Goal: Task Accomplishment & Management: Manage account settings

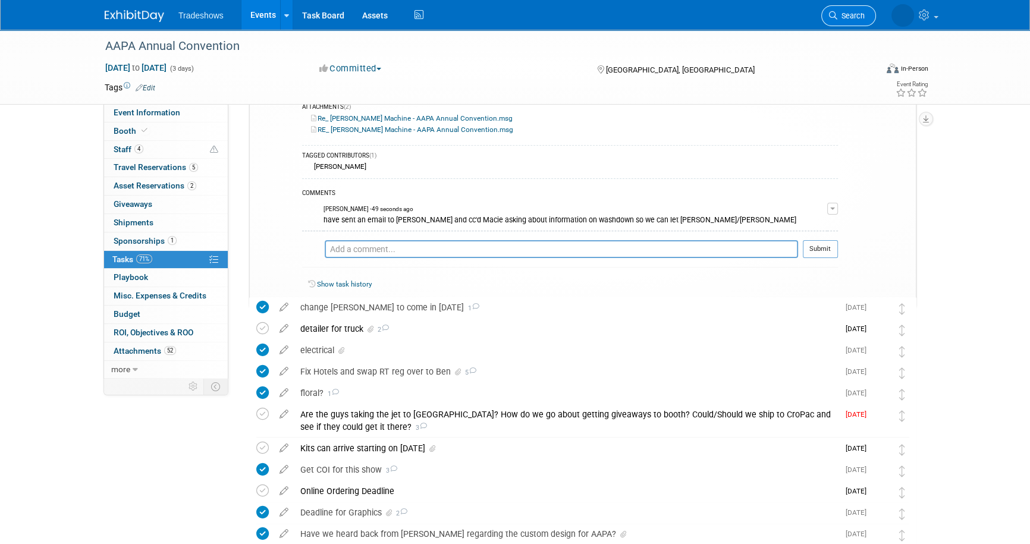
click at [832, 8] on link "Search" at bounding box center [848, 15] width 55 height 21
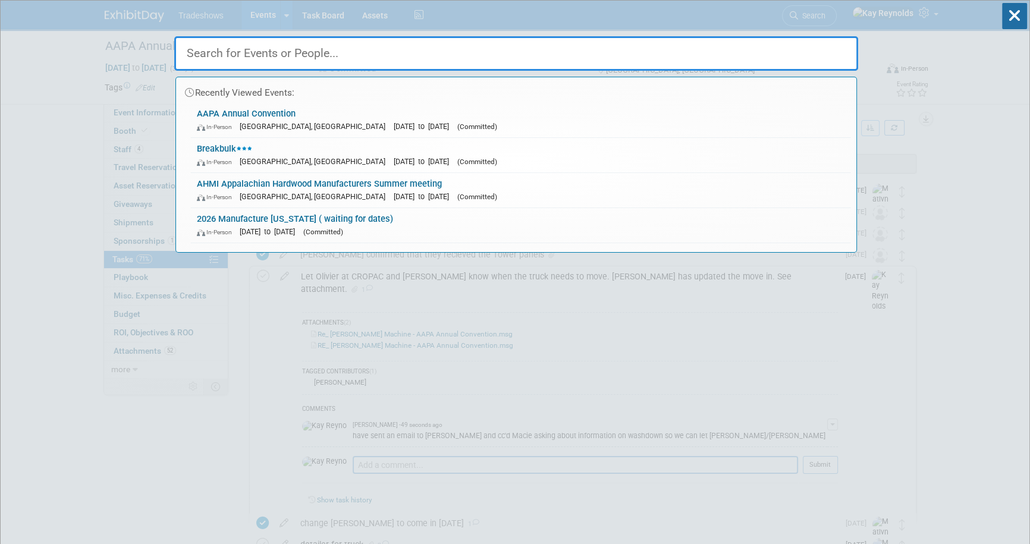
click at [222, 56] on input "text" at bounding box center [516, 53] width 684 height 34
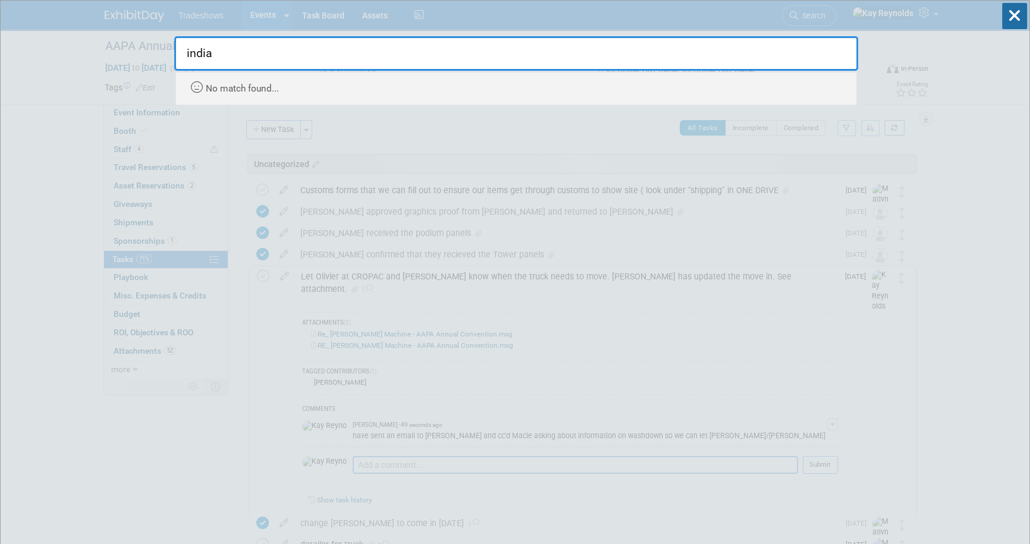
type input "[DEMOGRAPHIC_DATA]"
drag, startPoint x: 222, startPoint y: 56, endPoint x: 97, endPoint y: 61, distance: 124.3
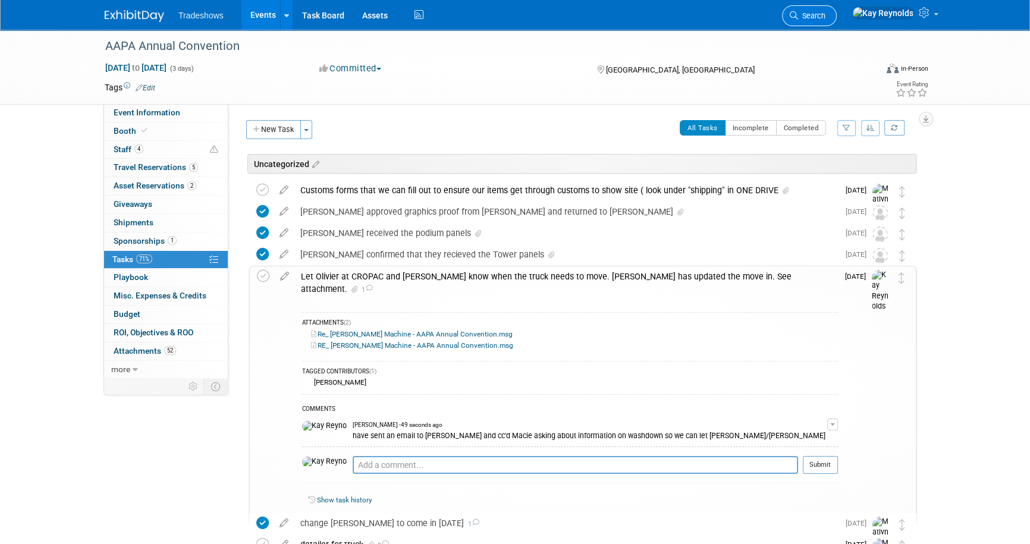
click at [825, 12] on span "Search" at bounding box center [811, 15] width 27 height 9
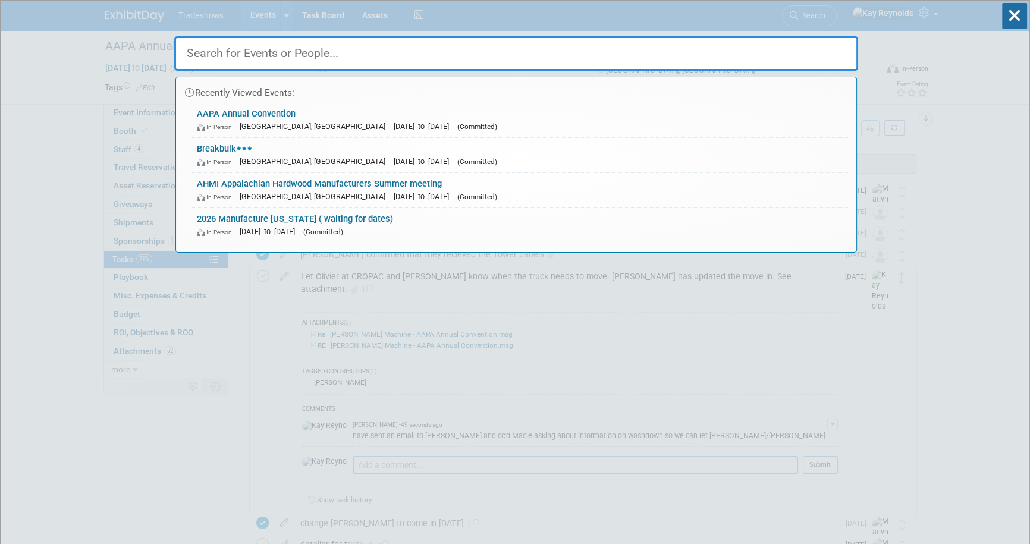
click at [219, 53] on input "text" at bounding box center [516, 53] width 684 height 34
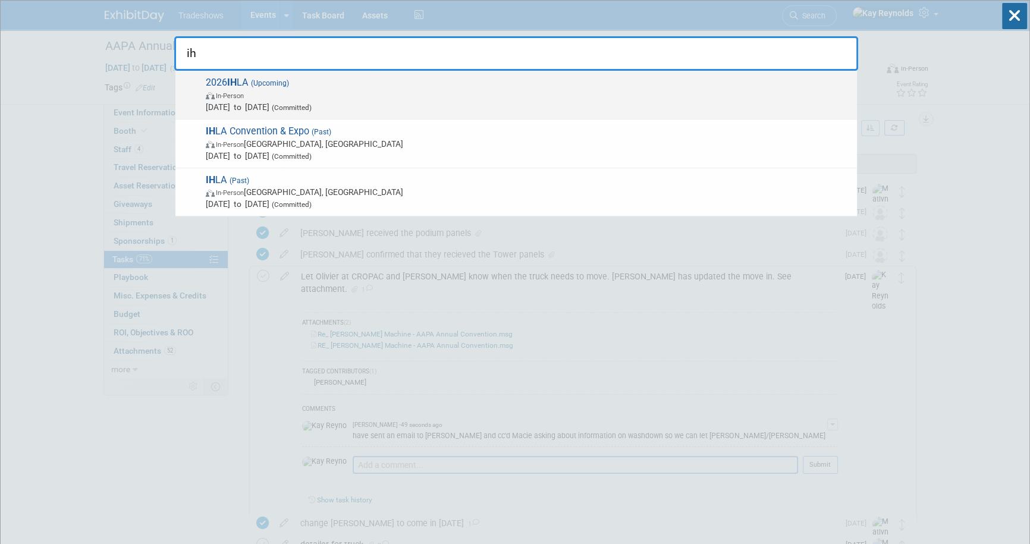
type input "ih"
click at [254, 95] on span "In-Person" at bounding box center [528, 95] width 645 height 12
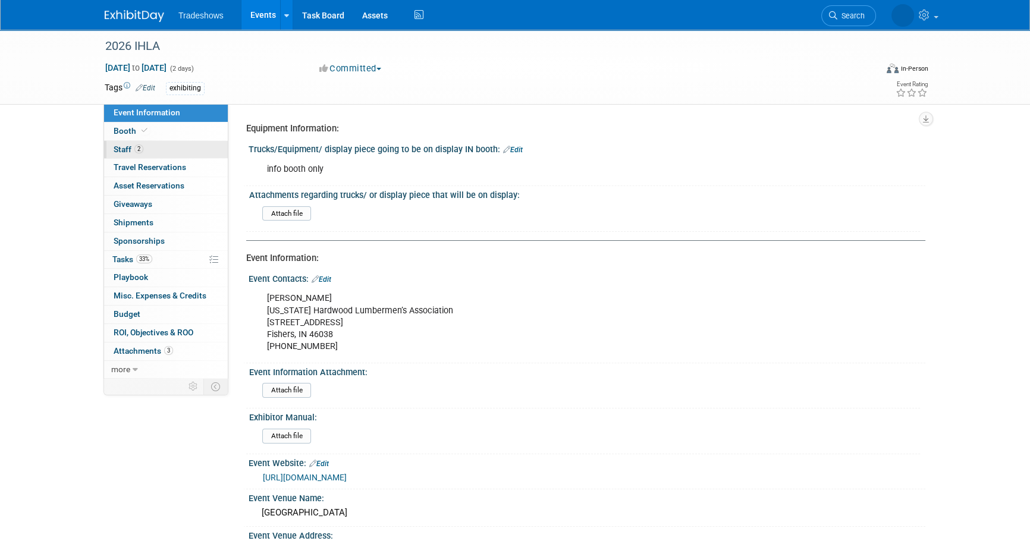
click at [168, 147] on link "2 Staff 2" at bounding box center [166, 150] width 124 height 18
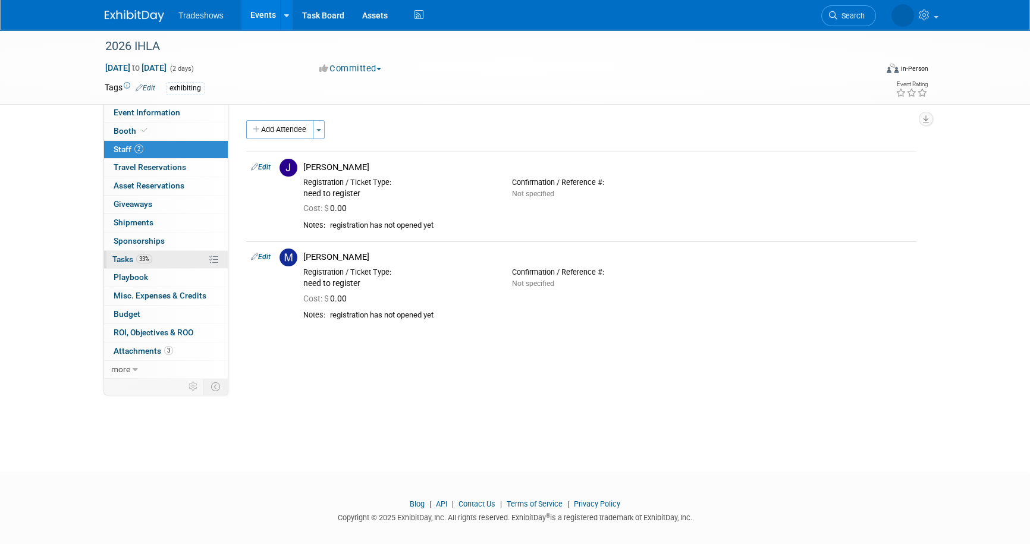
click at [189, 260] on link "33% Tasks 33%" at bounding box center [166, 260] width 124 height 18
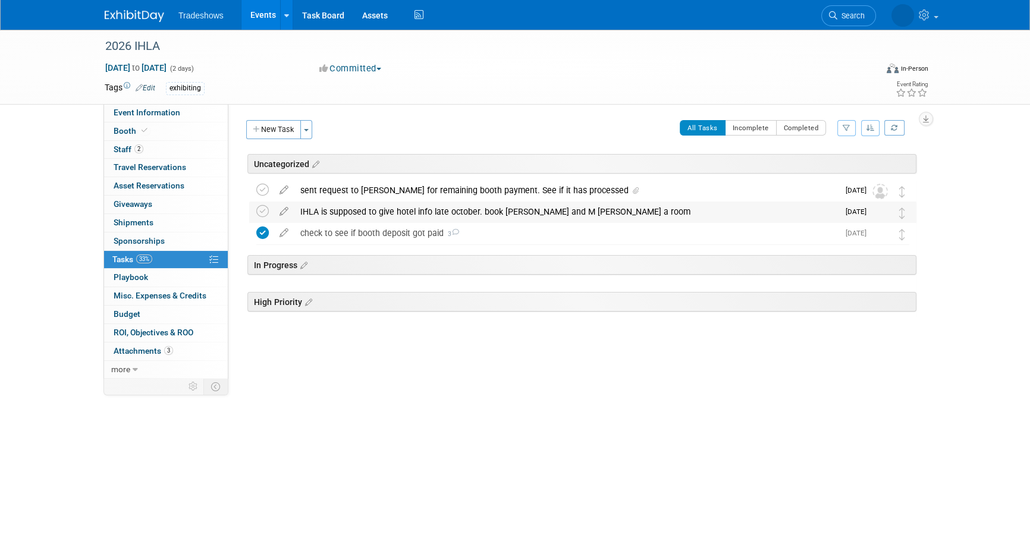
click at [360, 211] on div "IHLA is supposed to give hotel info late october. book Jeff Eisfelder and M Woo…" at bounding box center [566, 212] width 544 height 20
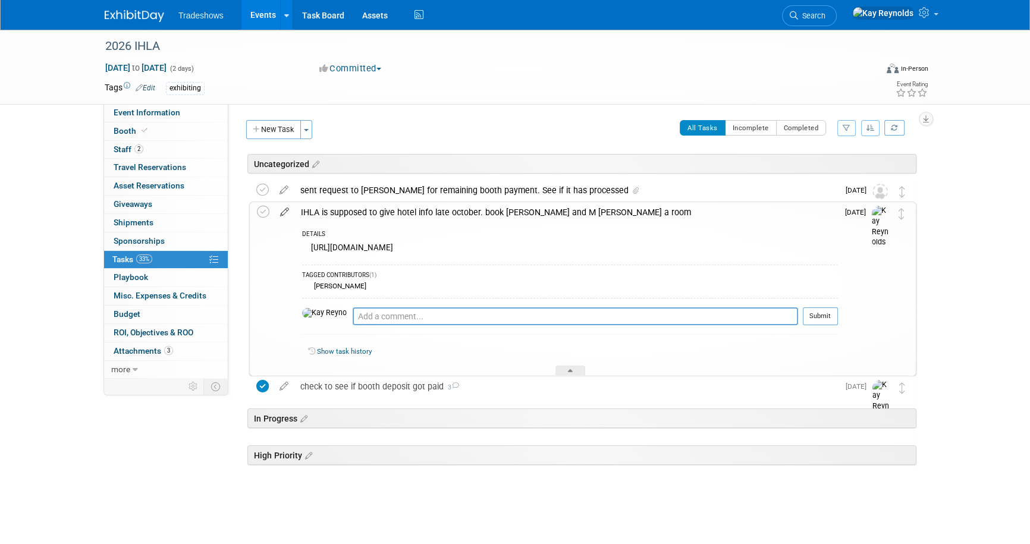
click at [282, 212] on icon at bounding box center [284, 209] width 21 height 15
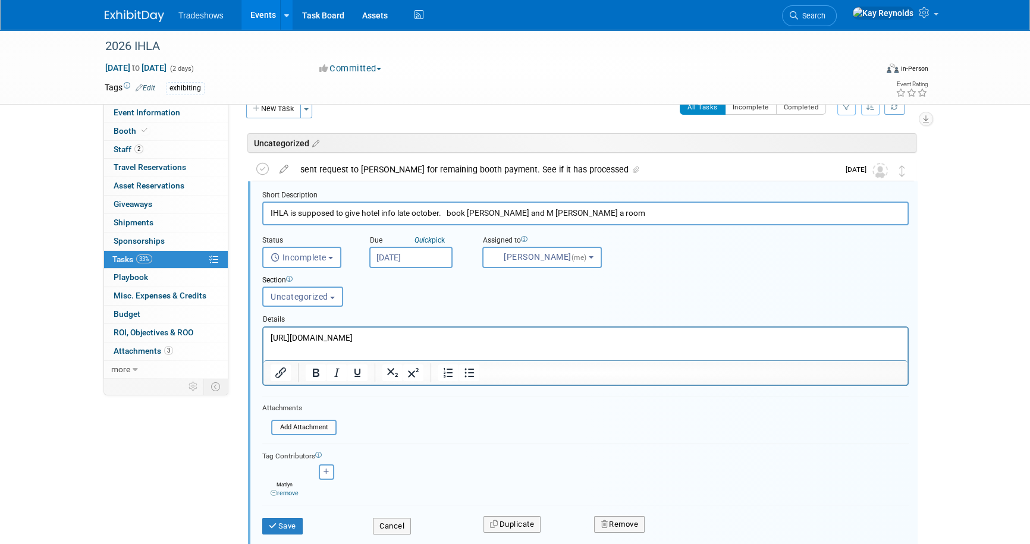
scroll to position [27, 0]
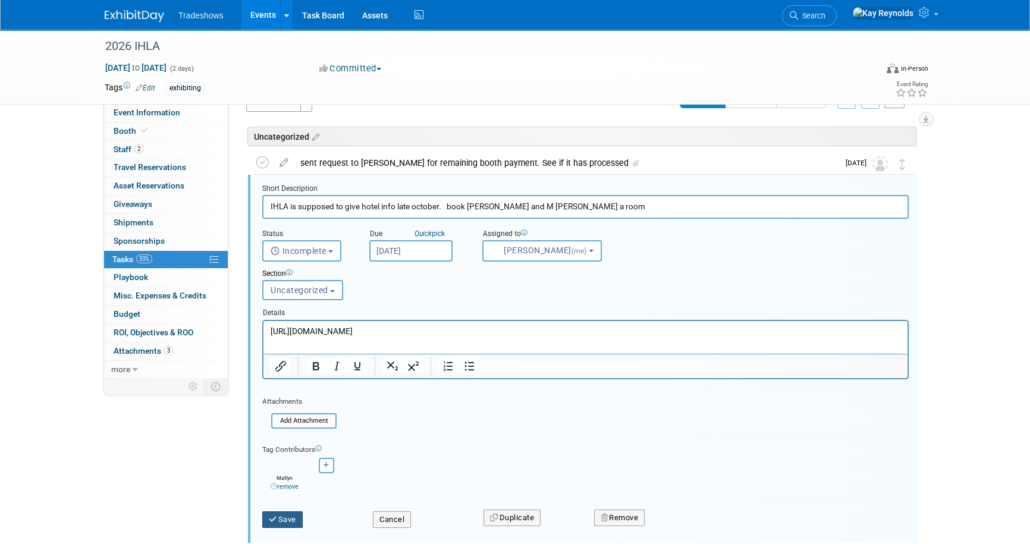
click at [284, 520] on button "Save" at bounding box center [282, 519] width 40 height 17
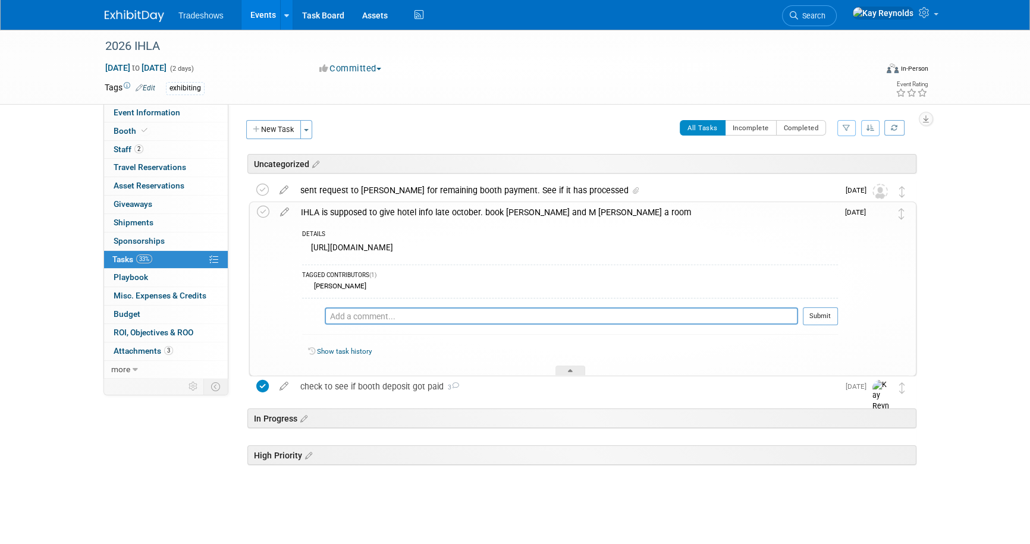
scroll to position [0, 0]
click at [284, 213] on icon at bounding box center [284, 209] width 21 height 15
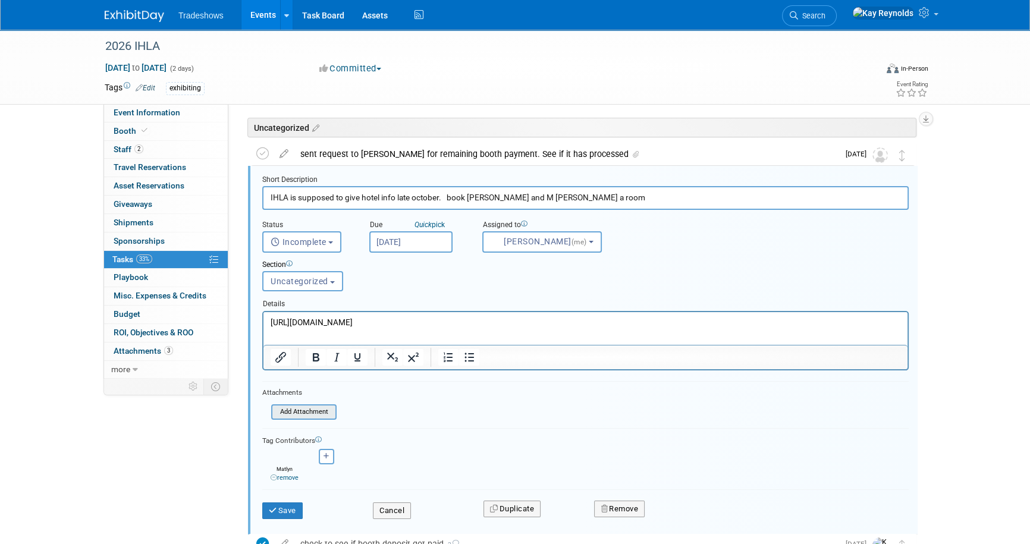
scroll to position [27, 0]
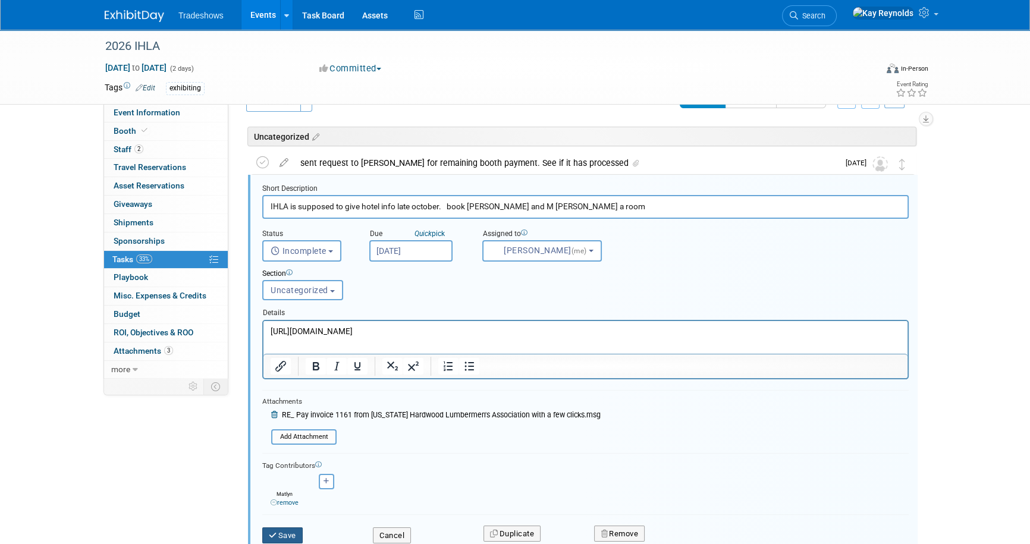
click at [288, 535] on button "Save" at bounding box center [282, 535] width 40 height 17
